Goal: Task Accomplishment & Management: Use online tool/utility

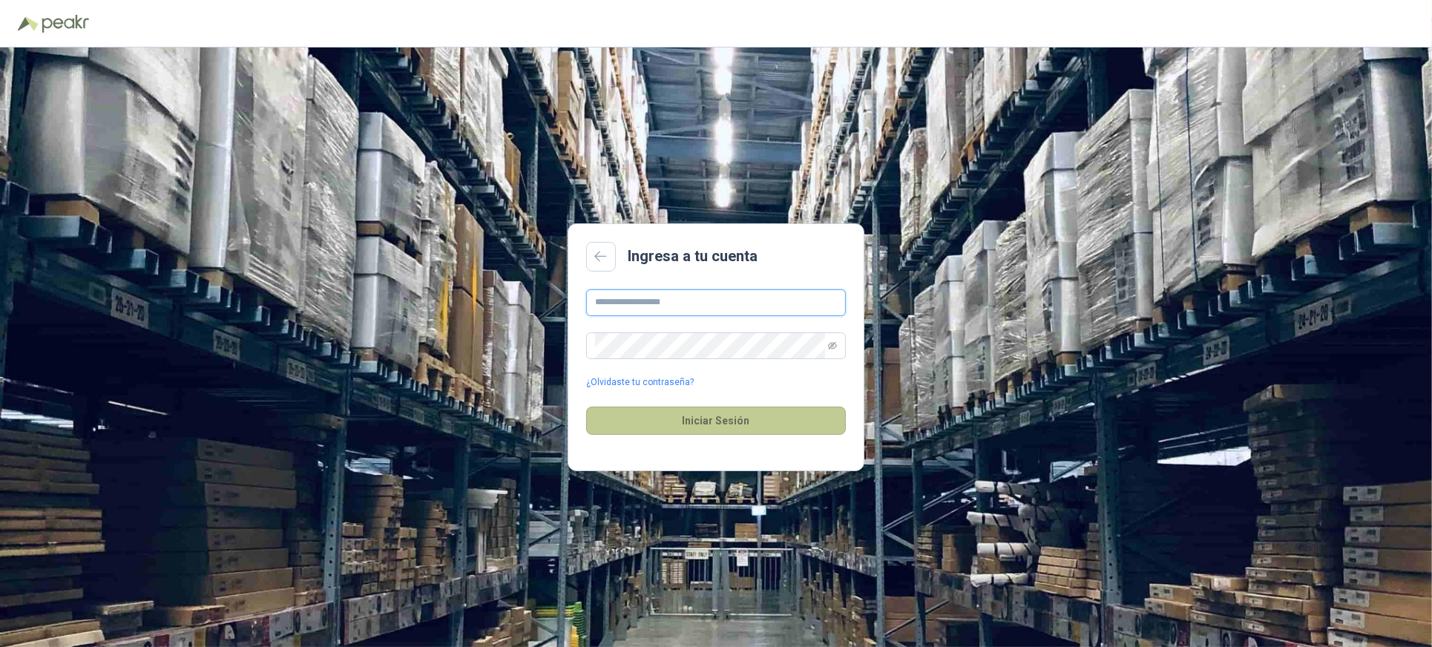
type input "**********"
click at [706, 425] on button "Iniciar Sesión" at bounding box center [716, 421] width 260 height 28
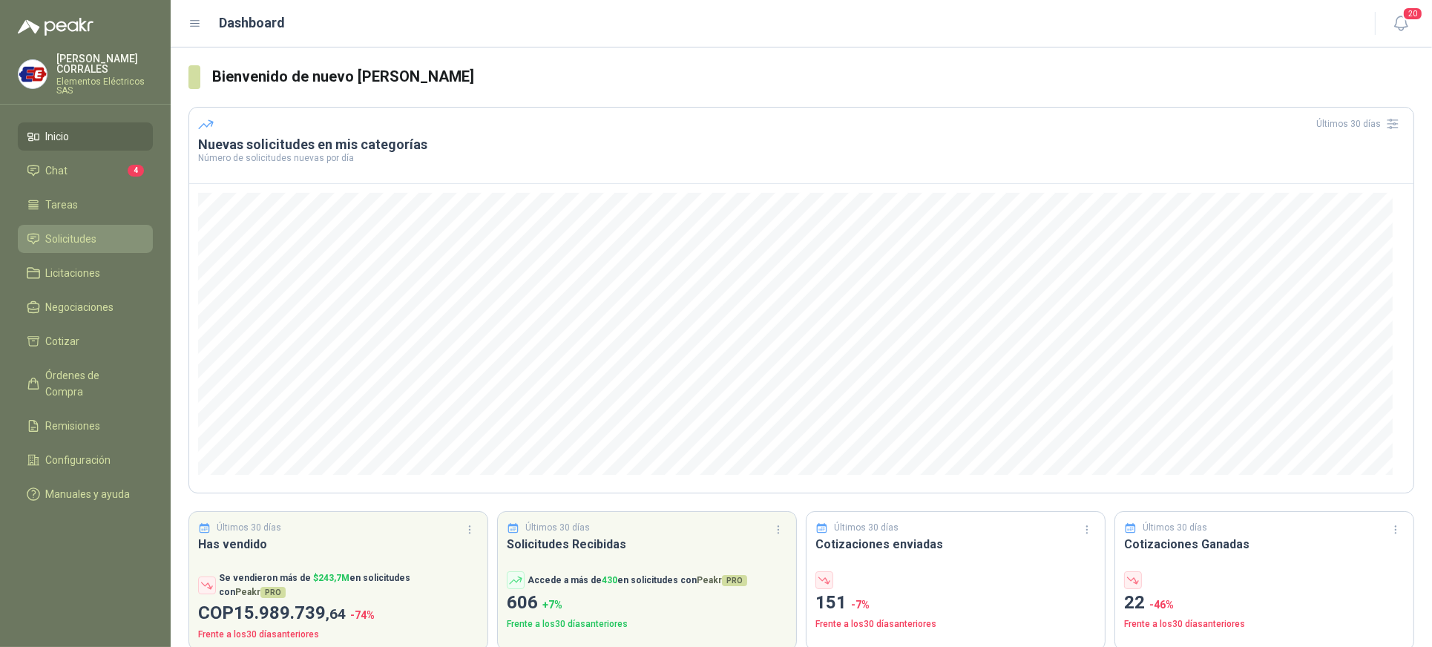
click at [54, 239] on span "Solicitudes" at bounding box center [71, 239] width 51 height 16
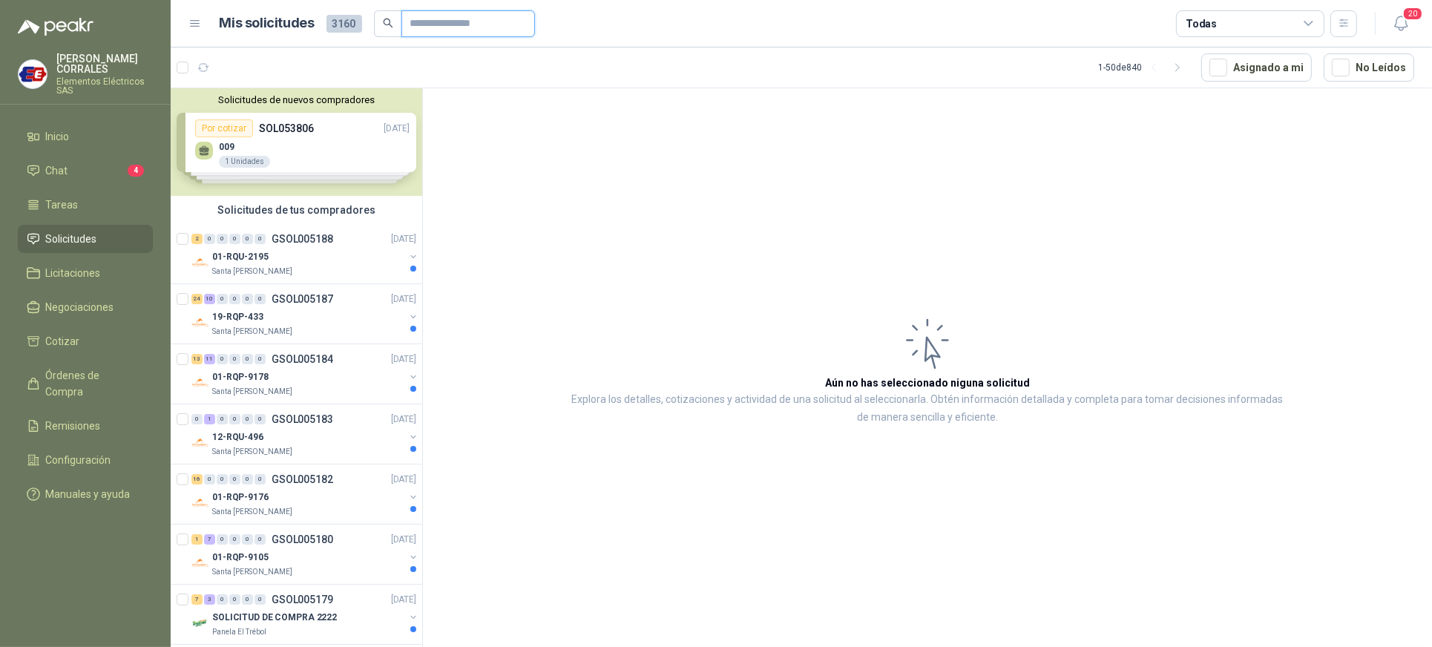
click at [418, 22] on input "text" at bounding box center [462, 23] width 104 height 25
type input "**********"
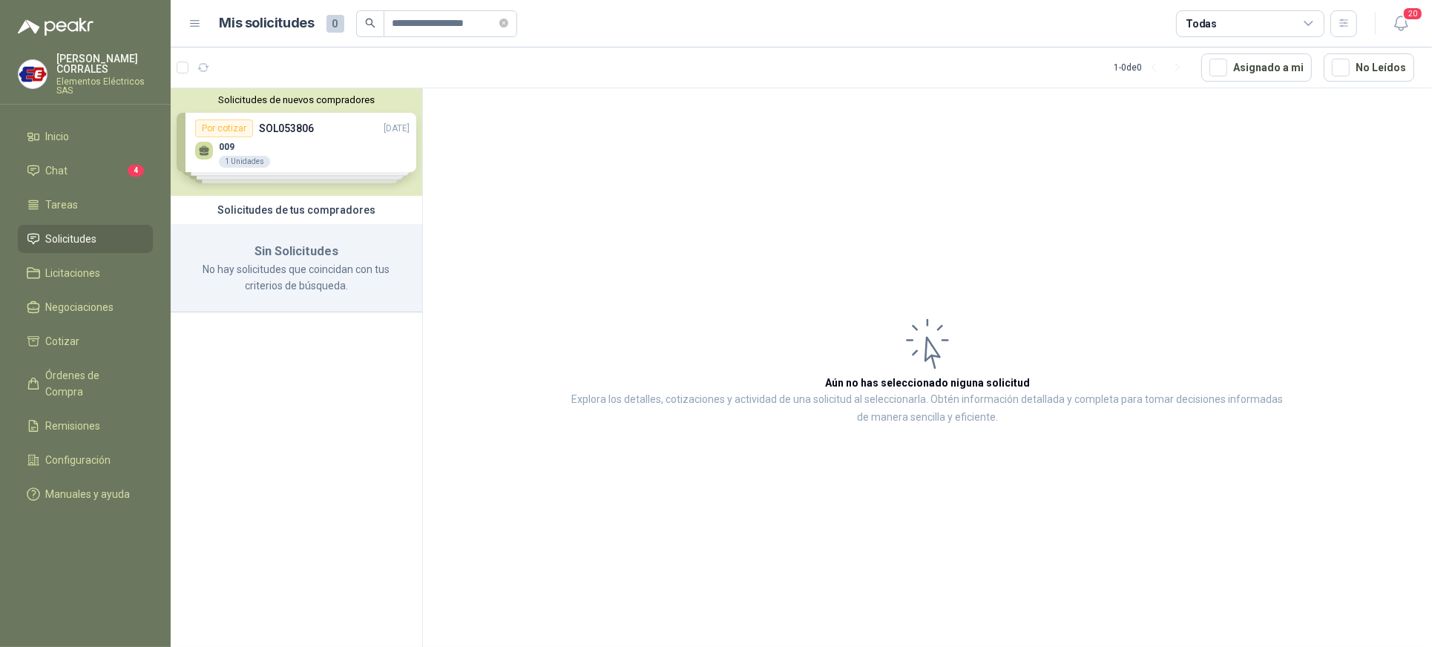
click at [264, 140] on div "Solicitudes de nuevos compradores Por cotizar SOL053806 [DATE] 009 1 Unidades P…" at bounding box center [297, 142] width 252 height 108
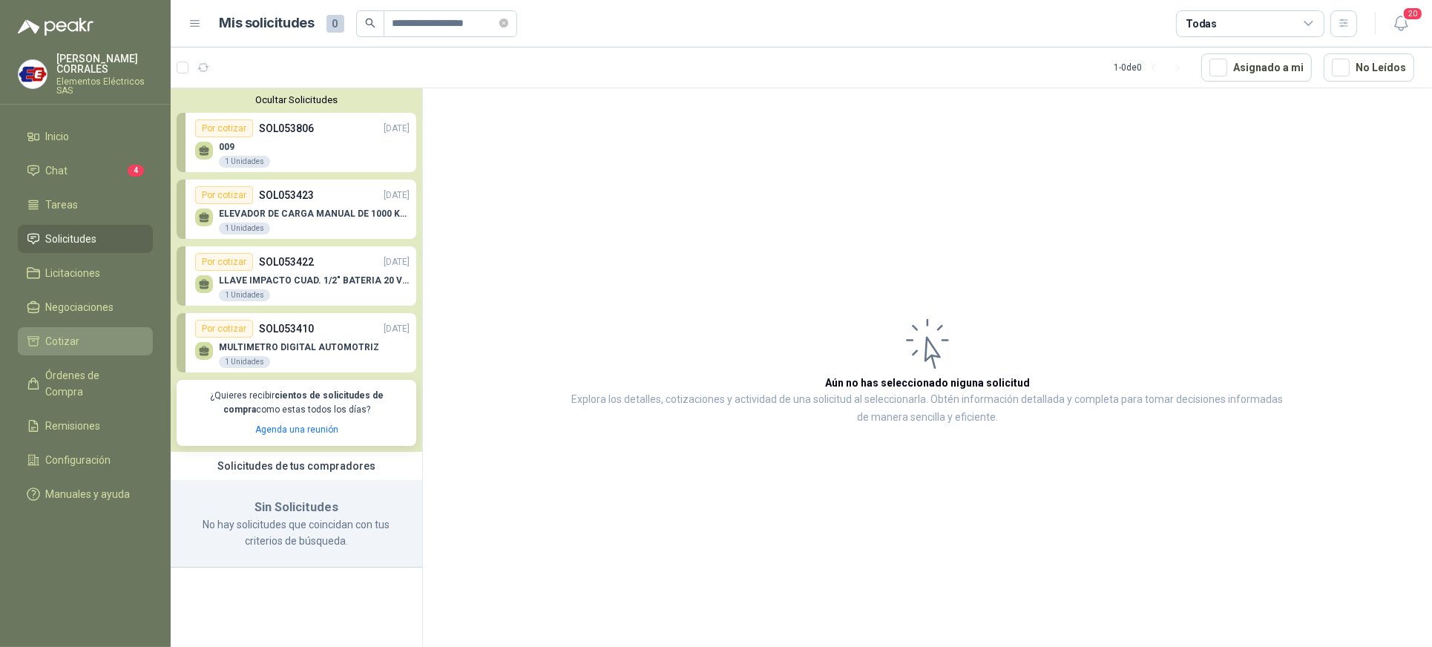
click at [109, 337] on li "Cotizar" at bounding box center [85, 341] width 117 height 16
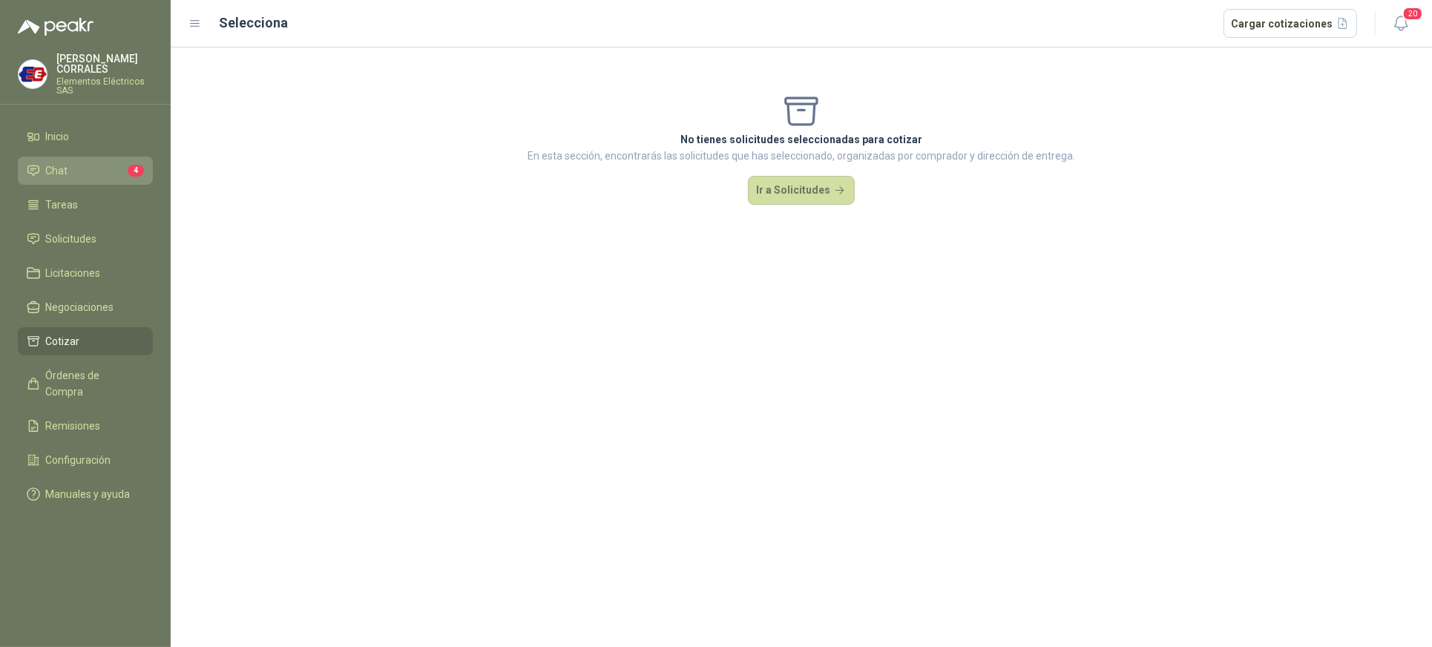
click at [64, 172] on span "Chat" at bounding box center [57, 171] width 22 height 16
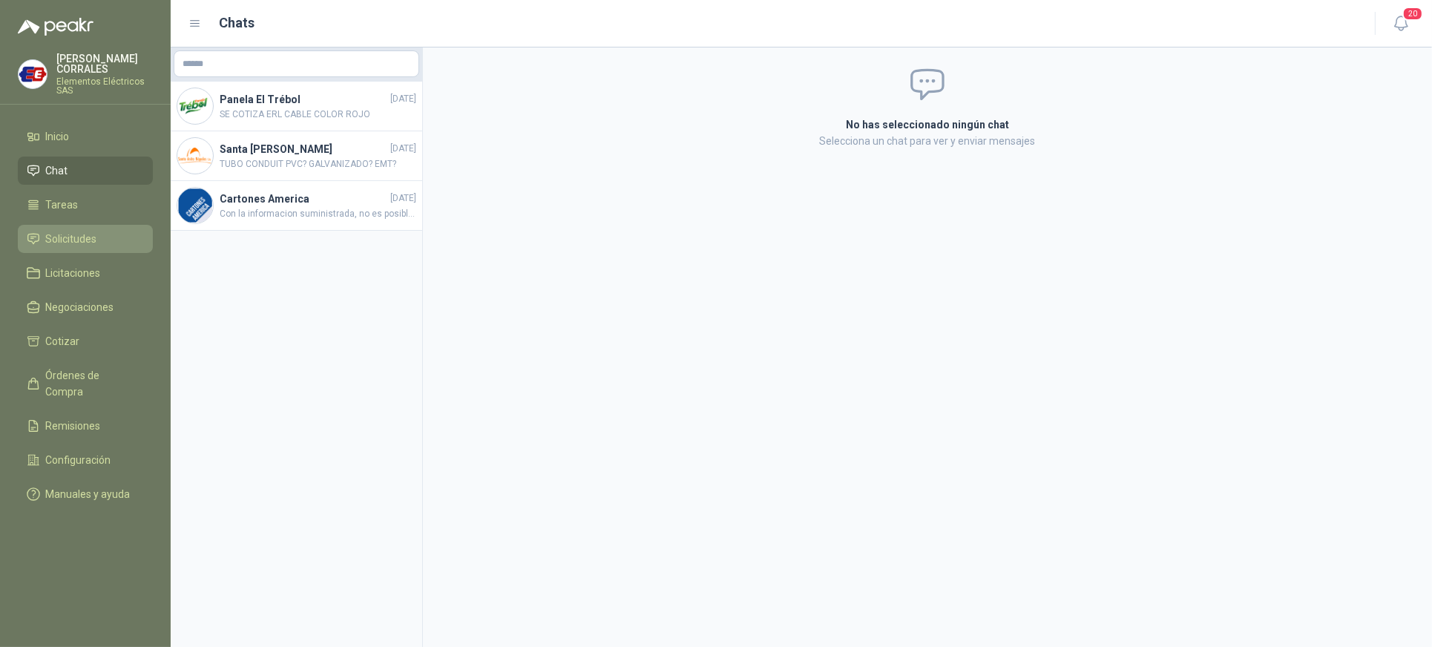
click at [92, 237] on span "Solicitudes" at bounding box center [71, 239] width 51 height 16
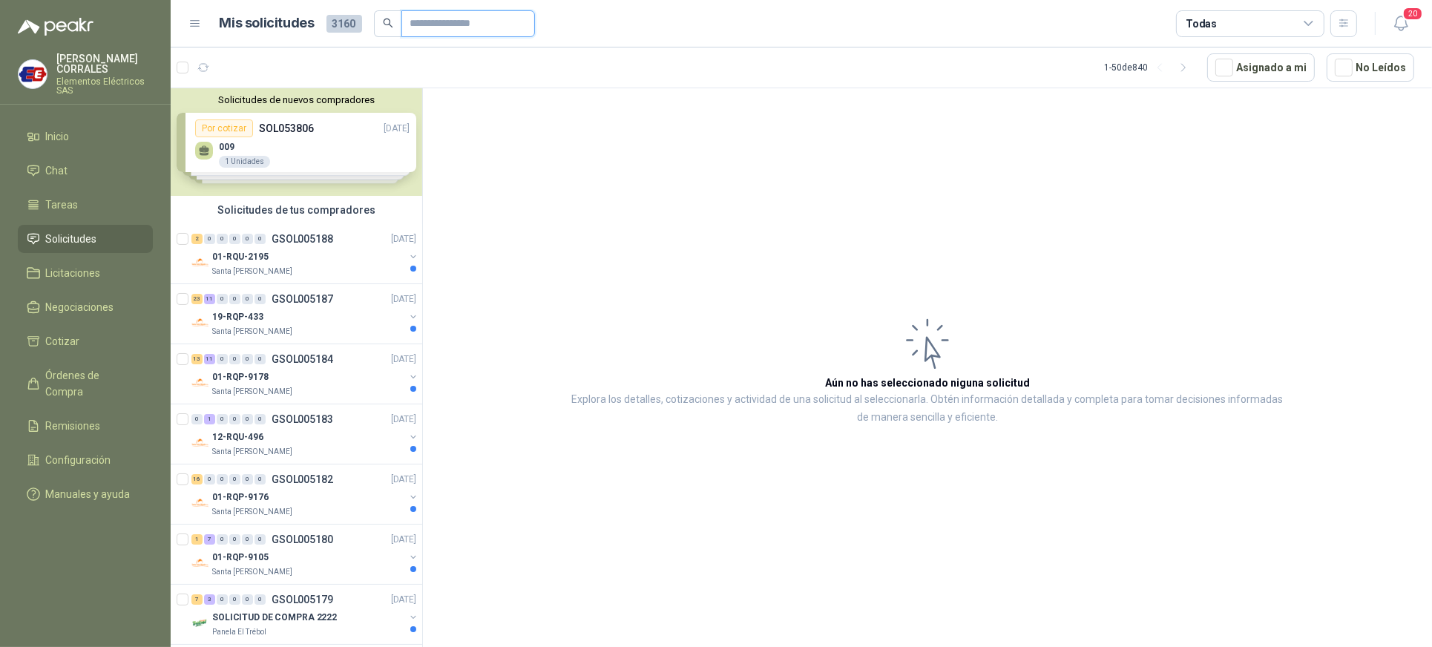
click at [451, 30] on input "text" at bounding box center [462, 23] width 104 height 25
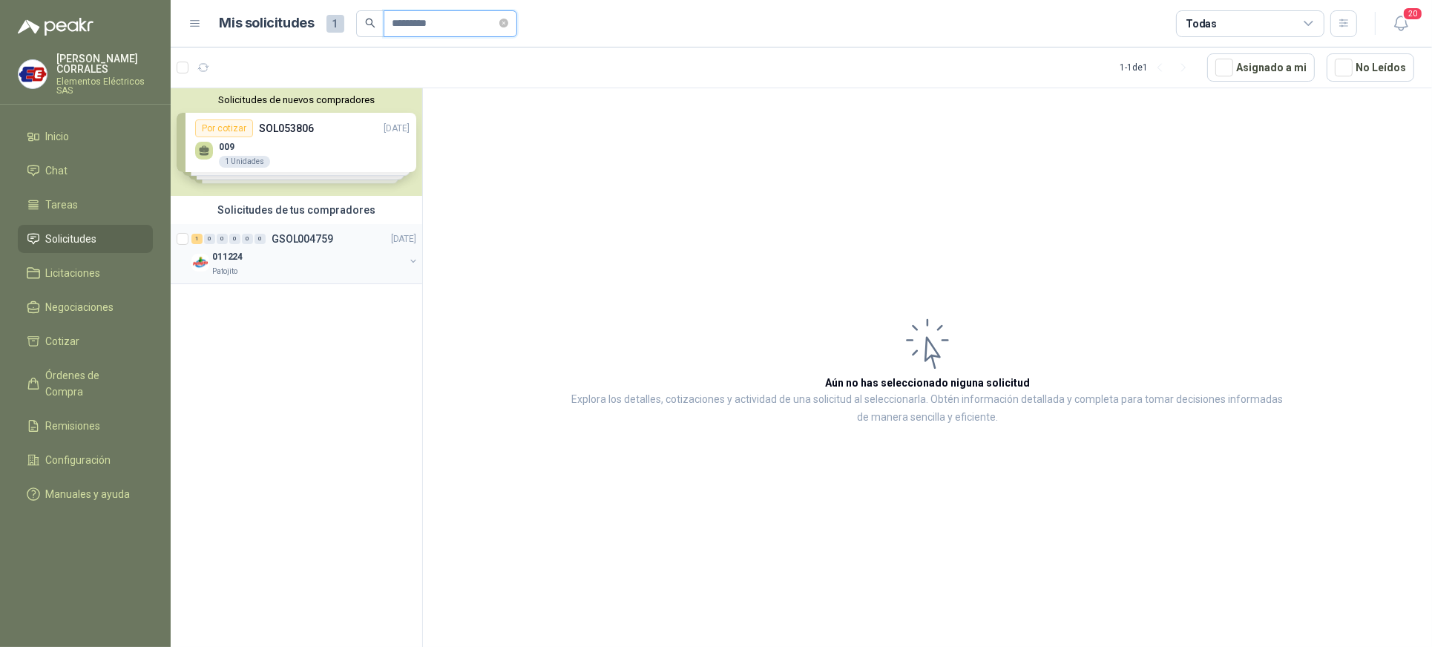
type input "*********"
click at [242, 268] on div "Patojito" at bounding box center [308, 272] width 192 height 12
click at [245, 268] on div "Patojito" at bounding box center [308, 272] width 192 height 12
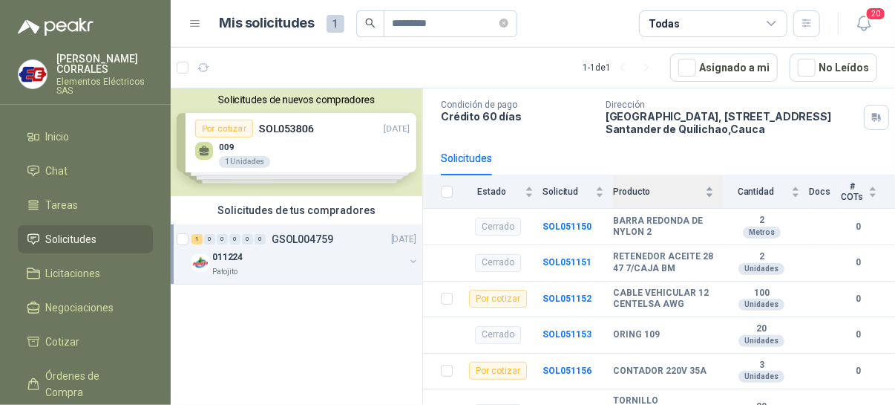
scroll to position [186, 0]
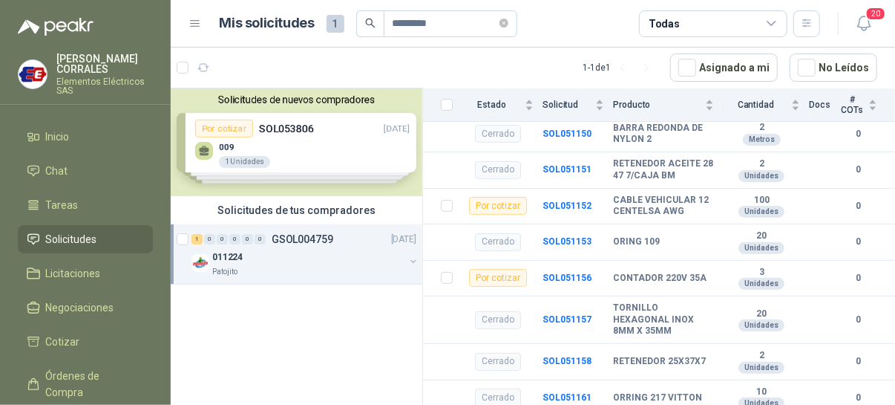
click at [234, 269] on p "Patojito" at bounding box center [224, 272] width 25 height 12
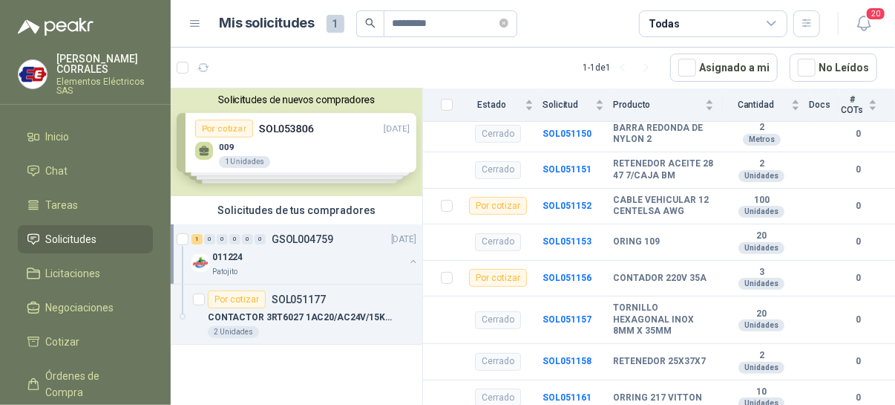
scroll to position [4, 0]
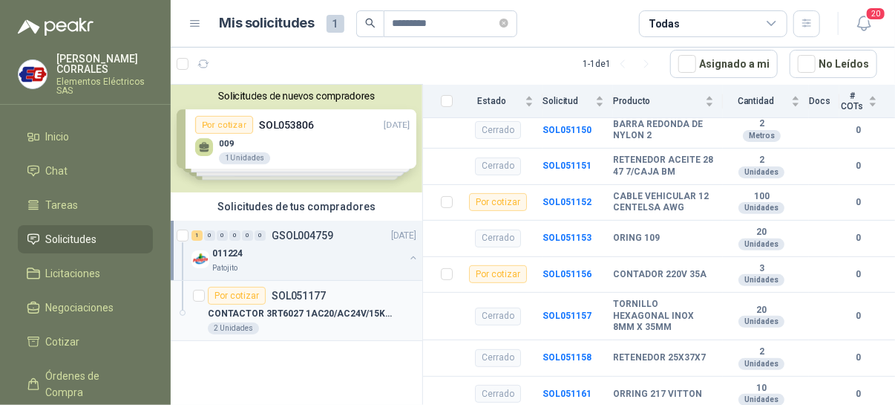
click at [297, 307] on p "CONTACTOR 3RT6027 1AC20/AC24V/15KW TORNO" at bounding box center [300, 314] width 185 height 14
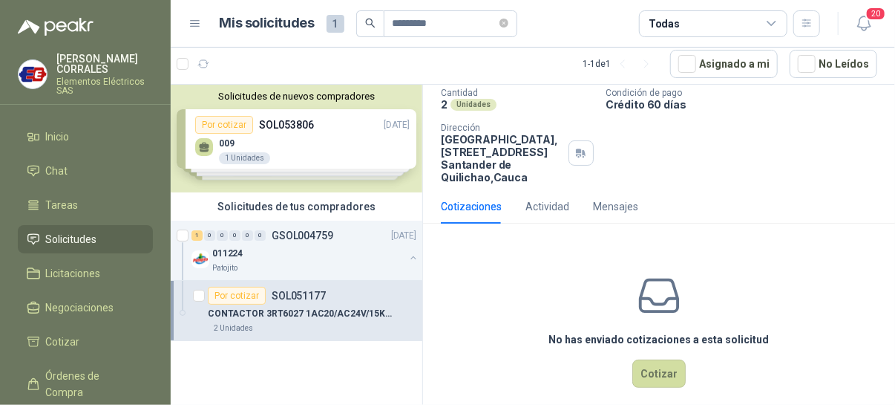
scroll to position [114, 0]
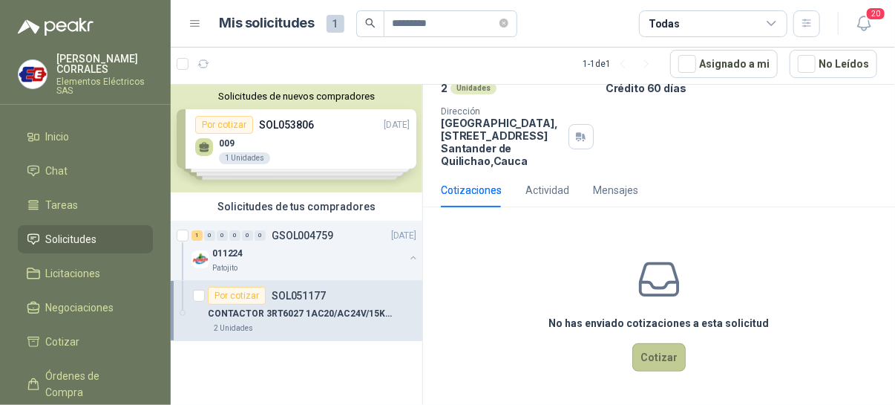
click at [652, 356] on button "Cotizar" at bounding box center [658, 357] width 53 height 28
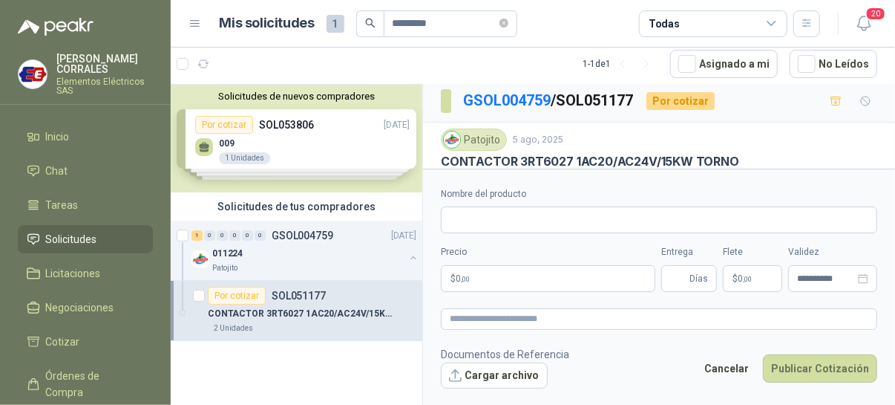
scroll to position [0, 0]
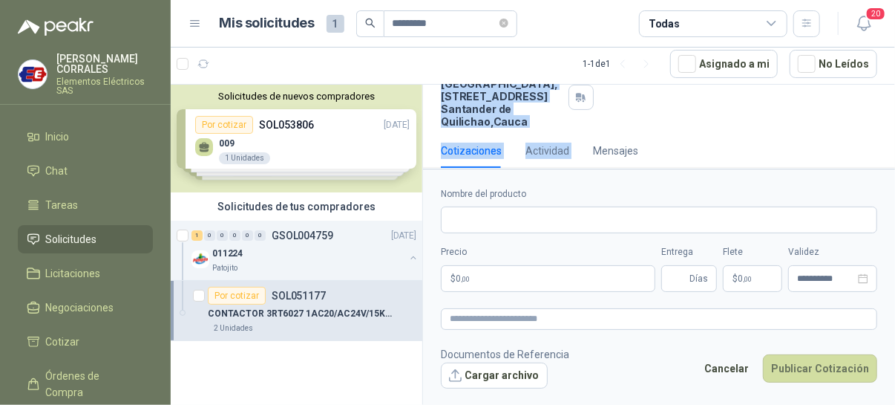
drag, startPoint x: 606, startPoint y: 163, endPoint x: 582, endPoint y: 160, distance: 24.0
click at [582, 160] on div "GSOL004759 / SOL051177 Por cotizar Patojito [DATE] CONTACTOR 3RT6027 1AC20/AC24…" at bounding box center [659, 55] width 472 height 249
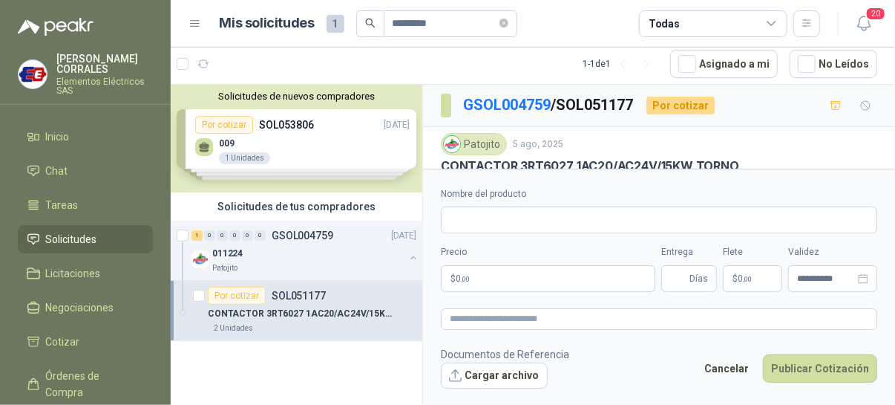
click at [597, 163] on p "CONTACTOR 3RT6027 1AC20/AC24V/15KW TORNO" at bounding box center [590, 166] width 298 height 16
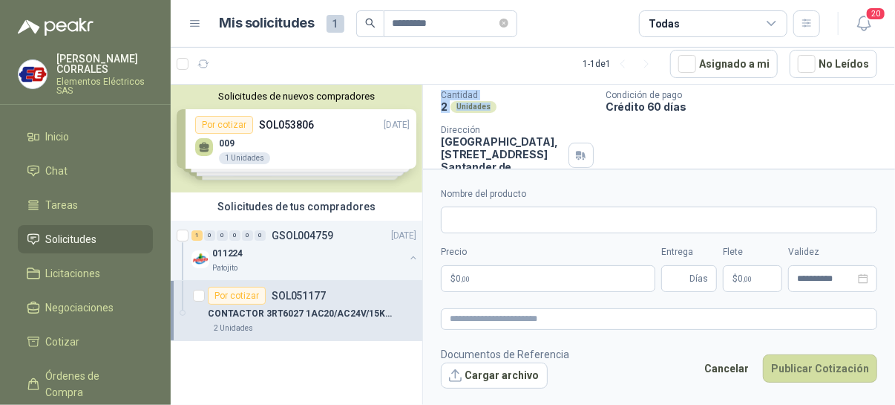
drag, startPoint x: 608, startPoint y: 163, endPoint x: 597, endPoint y: 94, distance: 69.8
click at [597, 94] on div "Patojito [DATE] CONTACTOR 3RT6027 1AC20/AC24V/15KW TORNO Cantidad 2 Unidades Co…" at bounding box center [659, 111] width 436 height 148
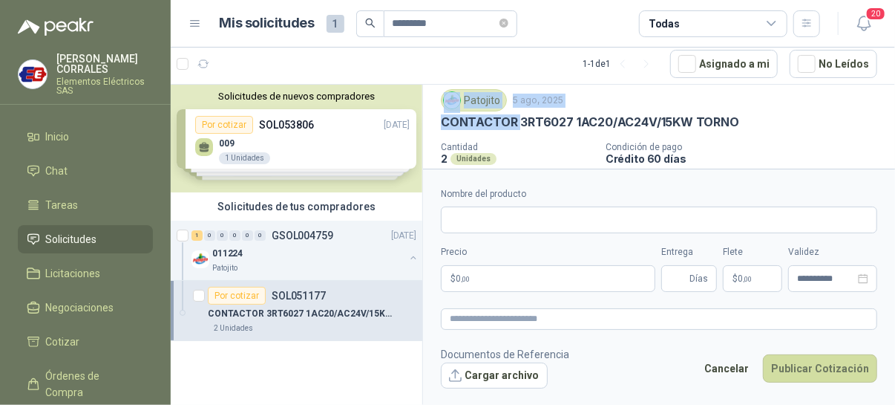
scroll to position [17, 0]
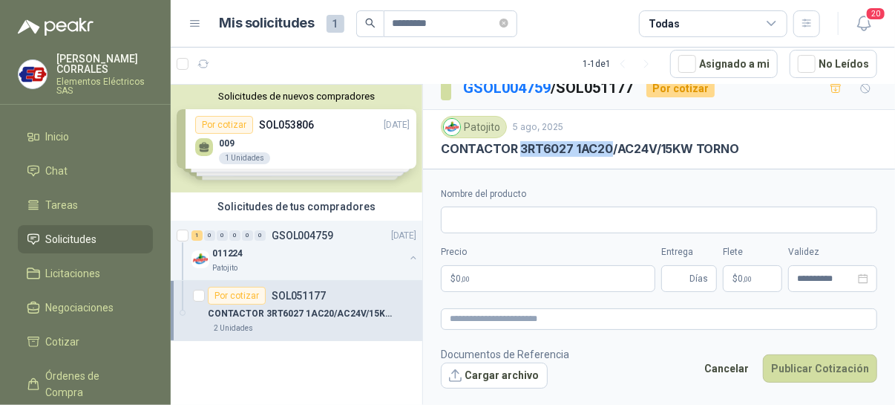
drag, startPoint x: 520, startPoint y: 163, endPoint x: 604, endPoint y: 144, distance: 86.6
click at [604, 144] on p "CONTACTOR 3RT6027 1AC20/AC24V/15KW TORNO" at bounding box center [590, 149] width 298 height 16
drag, startPoint x: 604, startPoint y: 144, endPoint x: 589, endPoint y: 148, distance: 16.2
copy p "3RT6027 1AC2"
